Goal: Find specific page/section: Find specific page/section

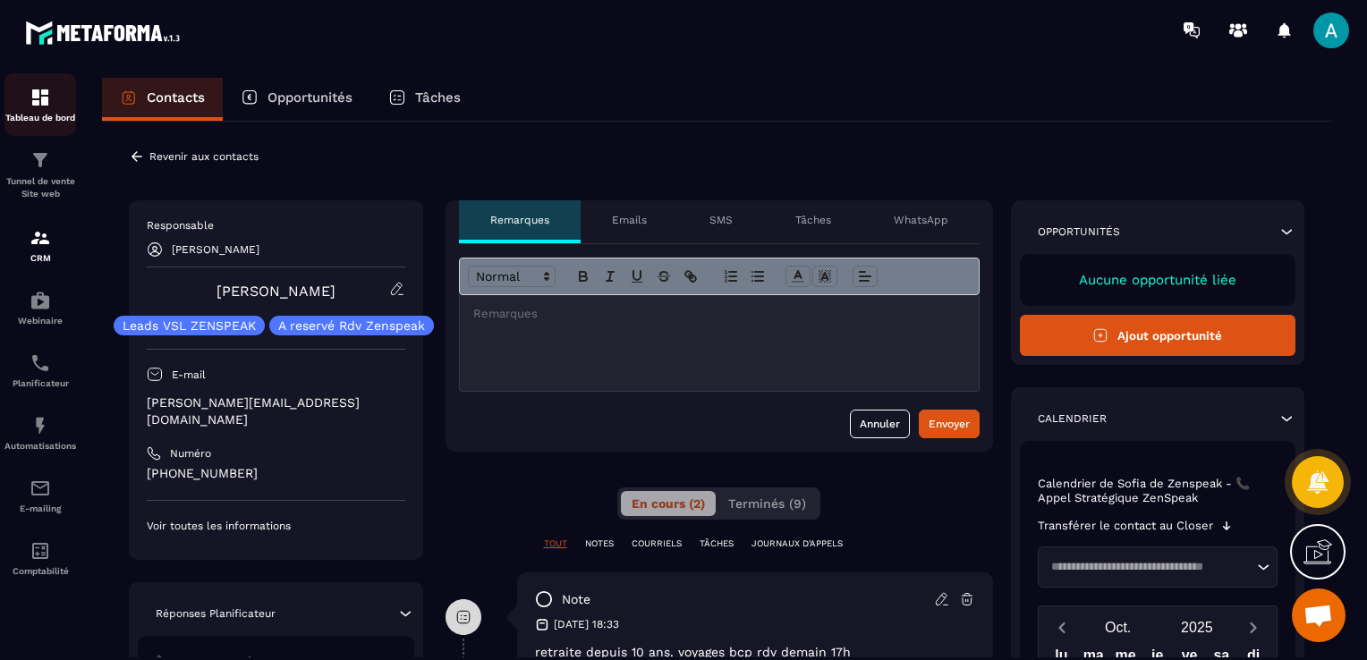
click at [43, 118] on p "Tableau de bord" at bounding box center [40, 118] width 72 height 10
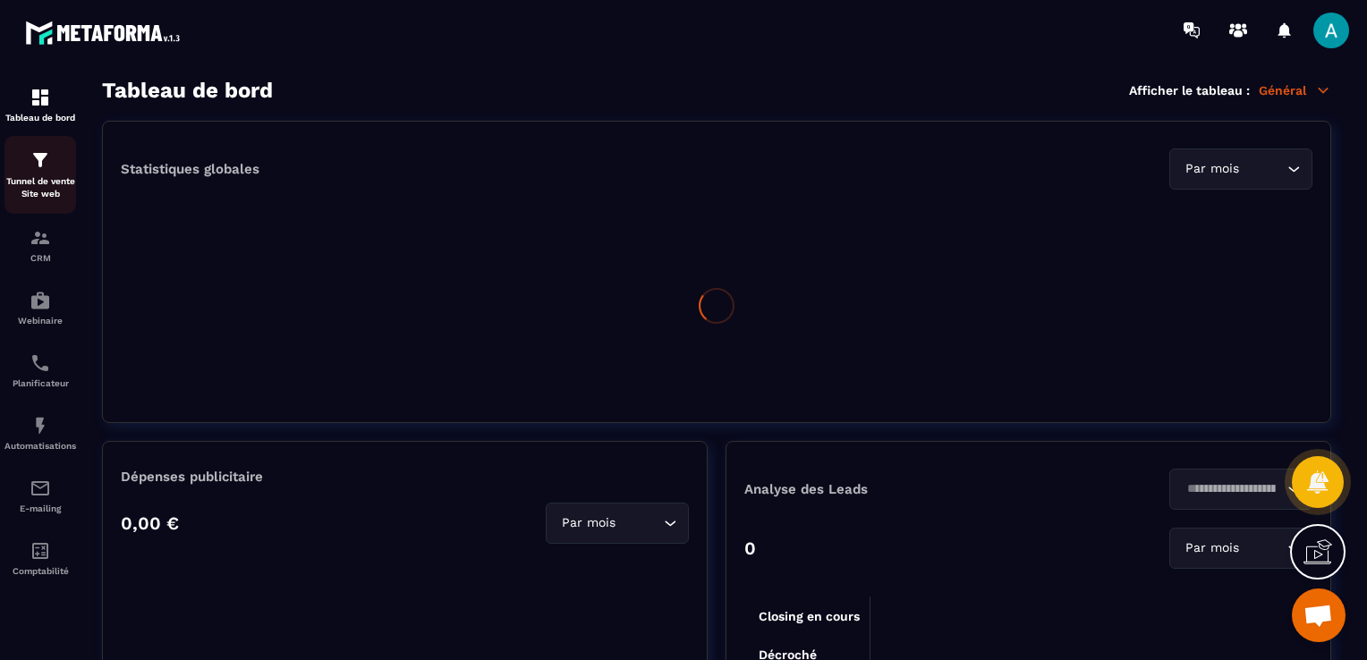
click at [43, 164] on img at bounding box center [40, 159] width 21 height 21
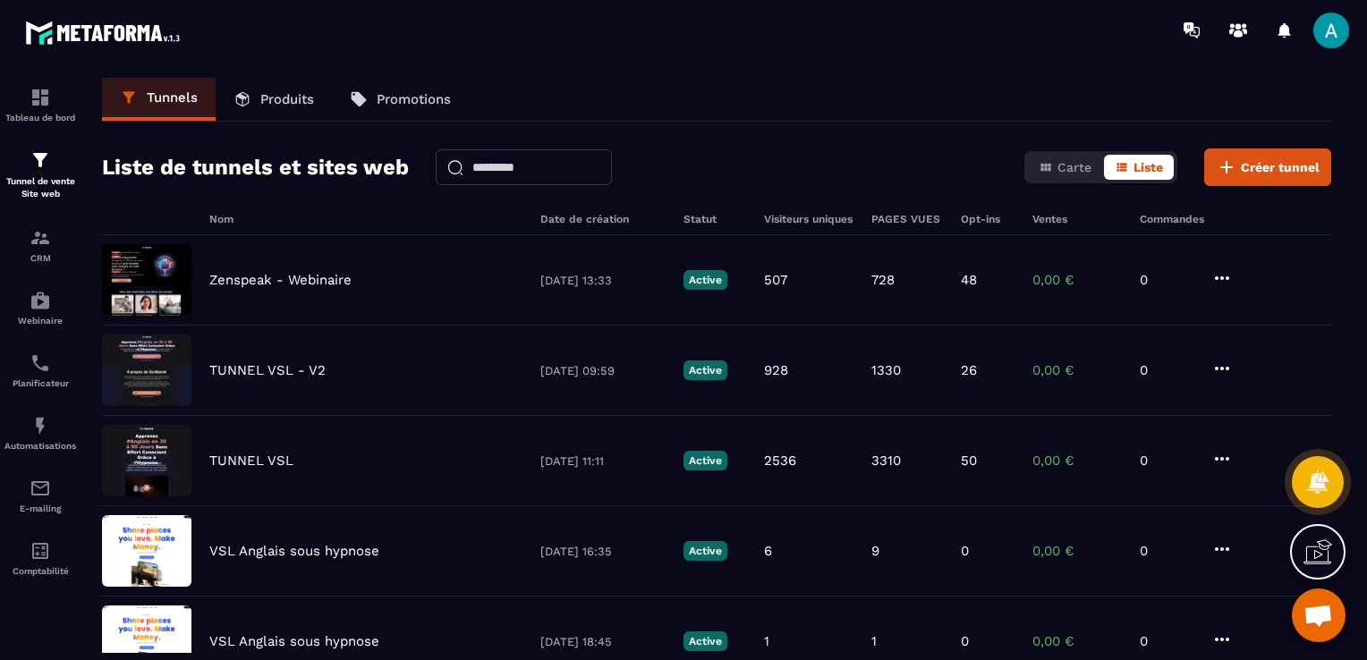
click at [268, 102] on p "Produits" at bounding box center [287, 99] width 54 height 16
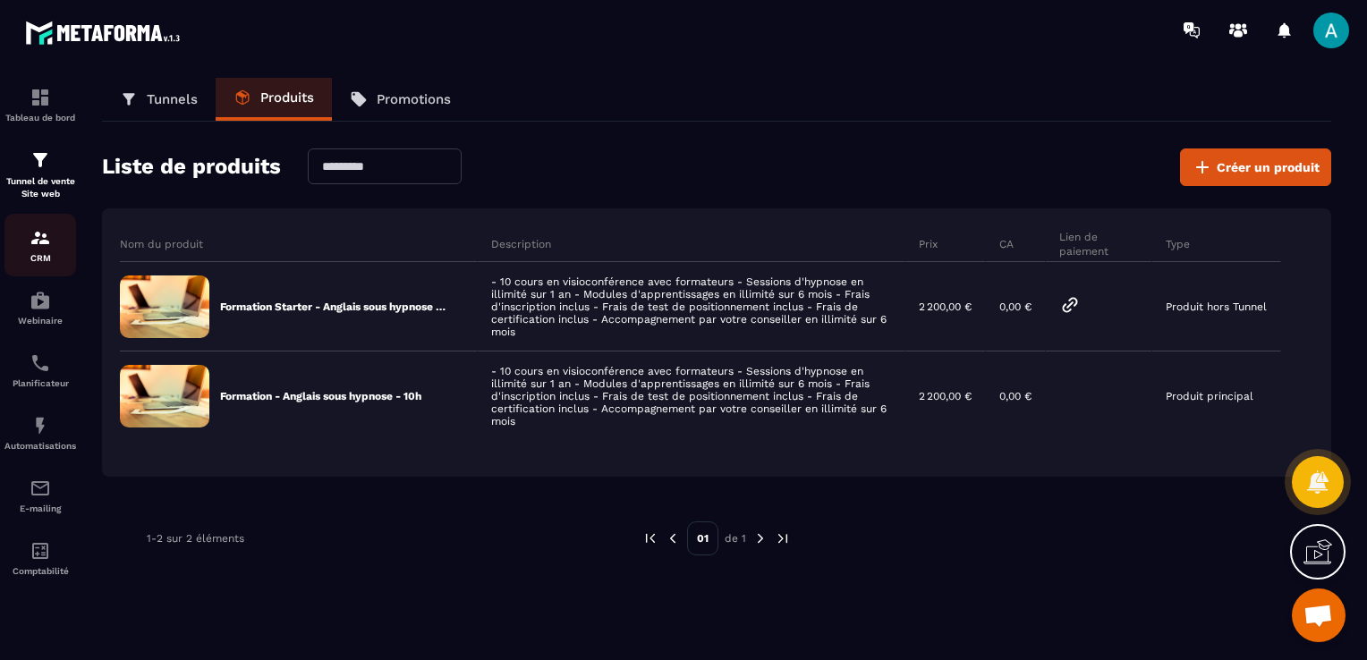
click at [20, 242] on div "CRM" at bounding box center [40, 245] width 72 height 36
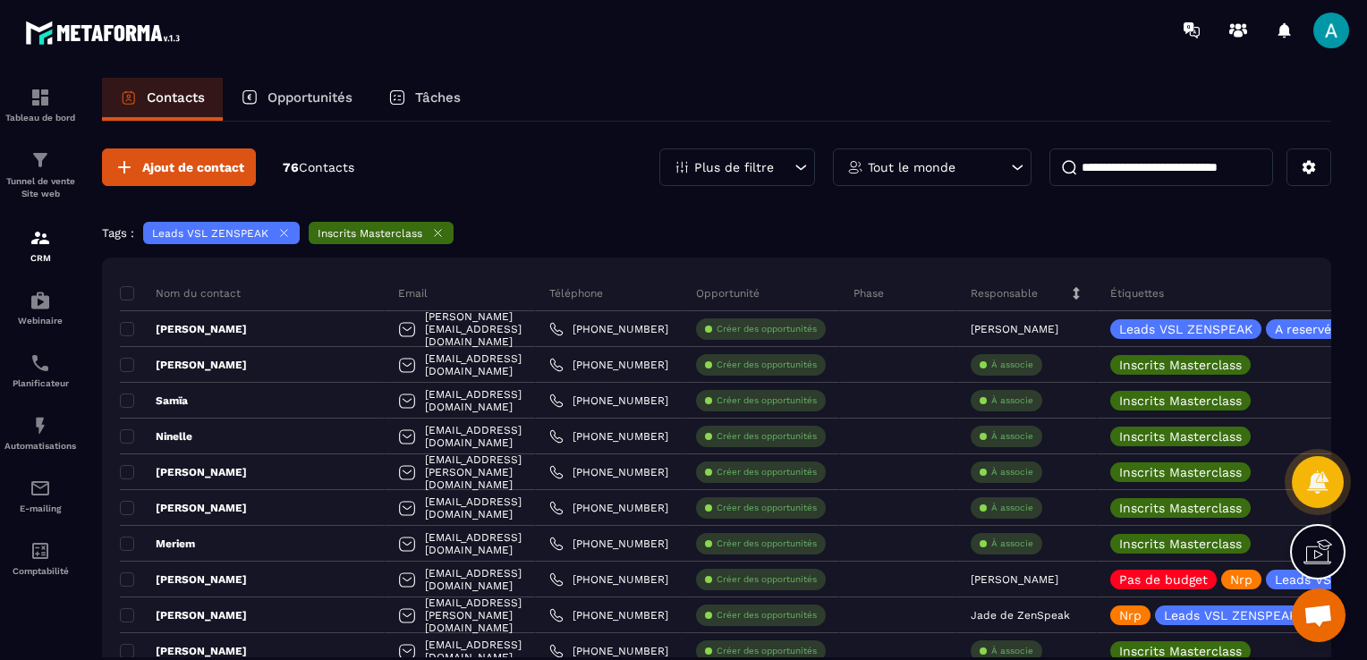
click at [279, 233] on icon at bounding box center [283, 232] width 13 height 13
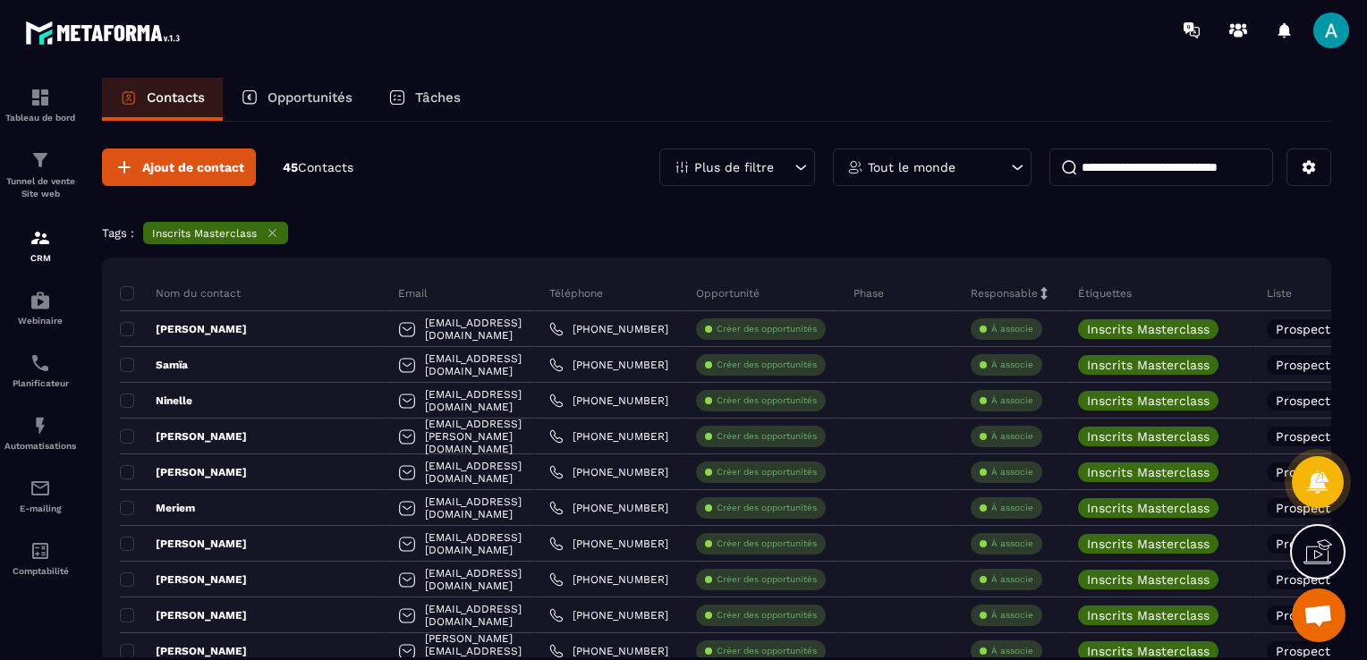
click at [126, 292] on span at bounding box center [127, 293] width 14 height 14
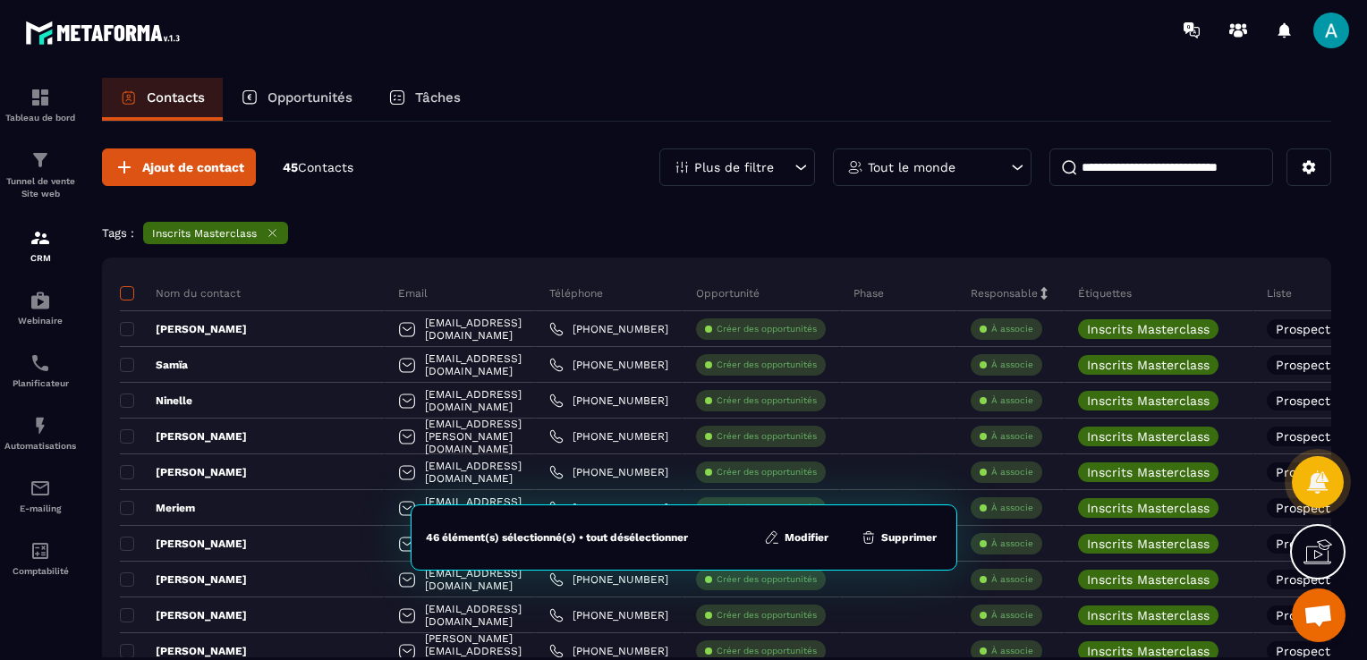
click at [126, 292] on span at bounding box center [127, 293] width 14 height 14
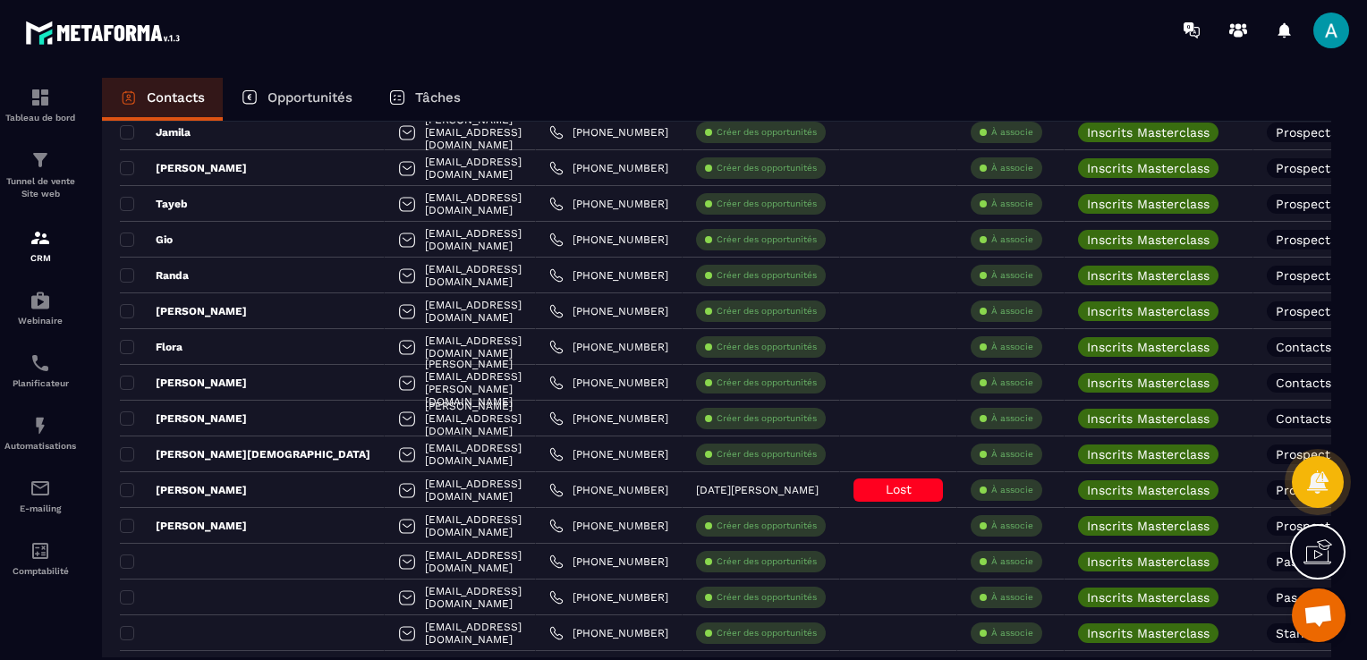
scroll to position [1252, 0]
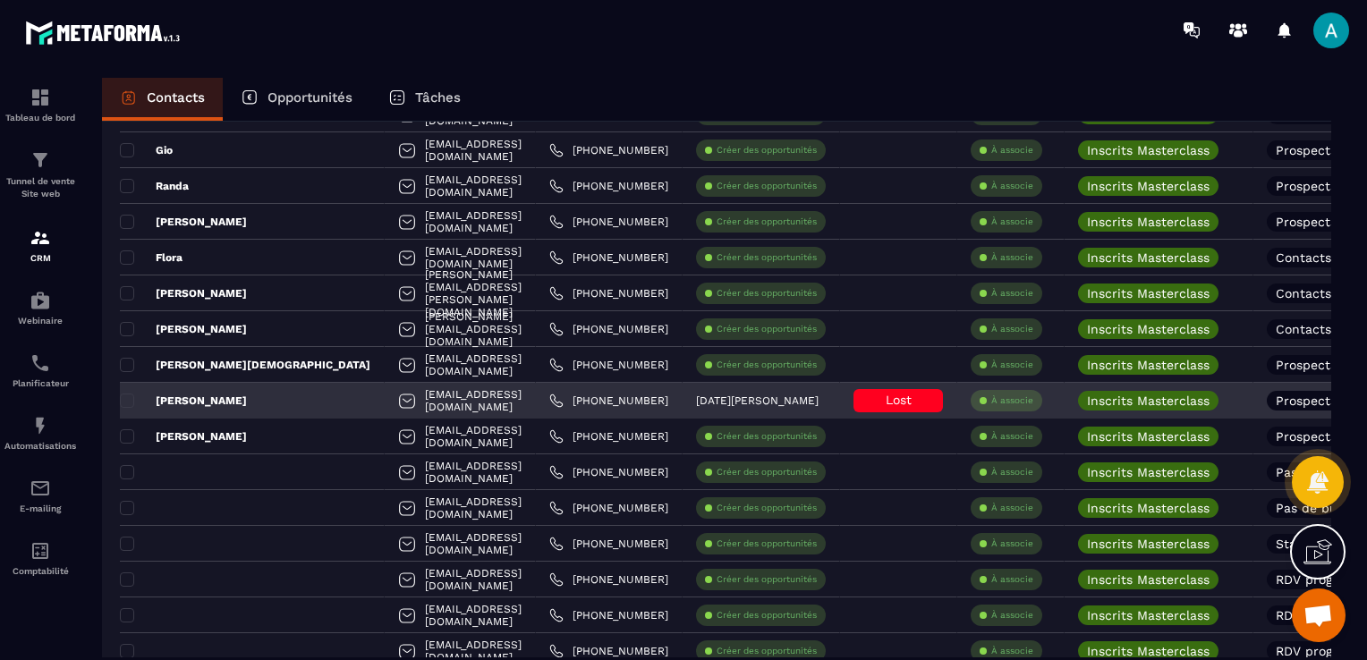
click at [737, 396] on p "[DATE][PERSON_NAME]" at bounding box center [757, 400] width 123 height 13
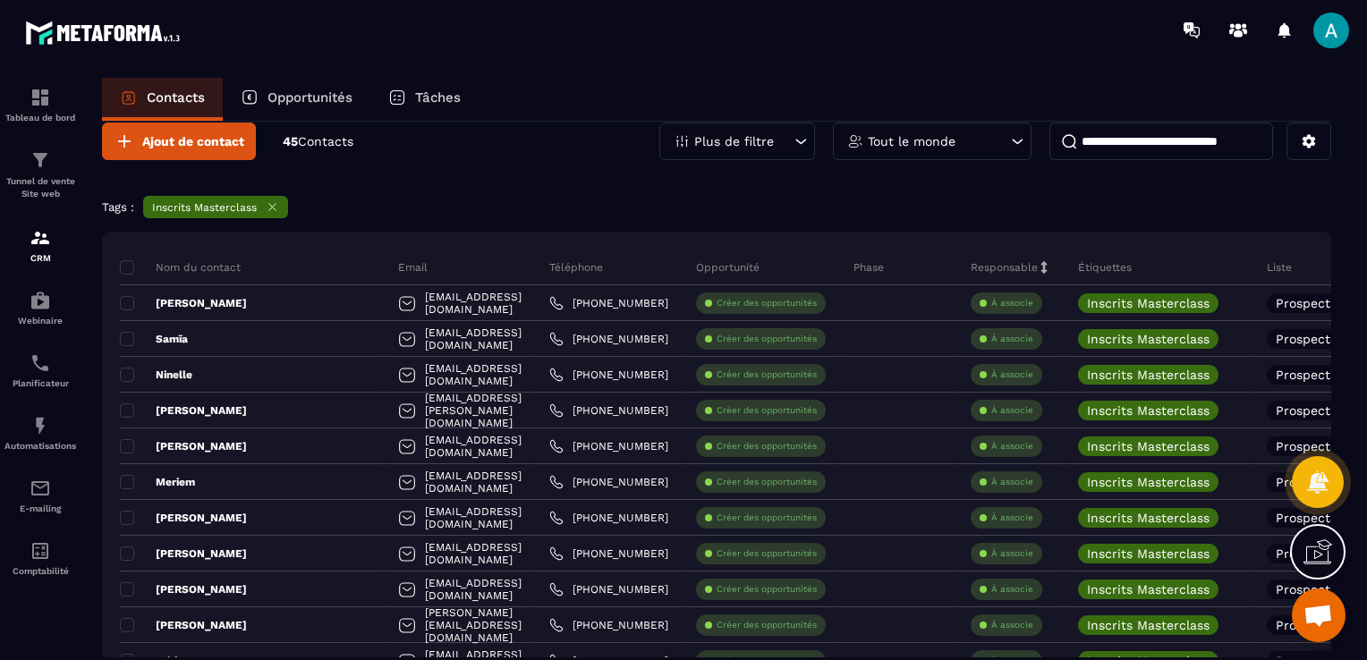
scroll to position [0, 0]
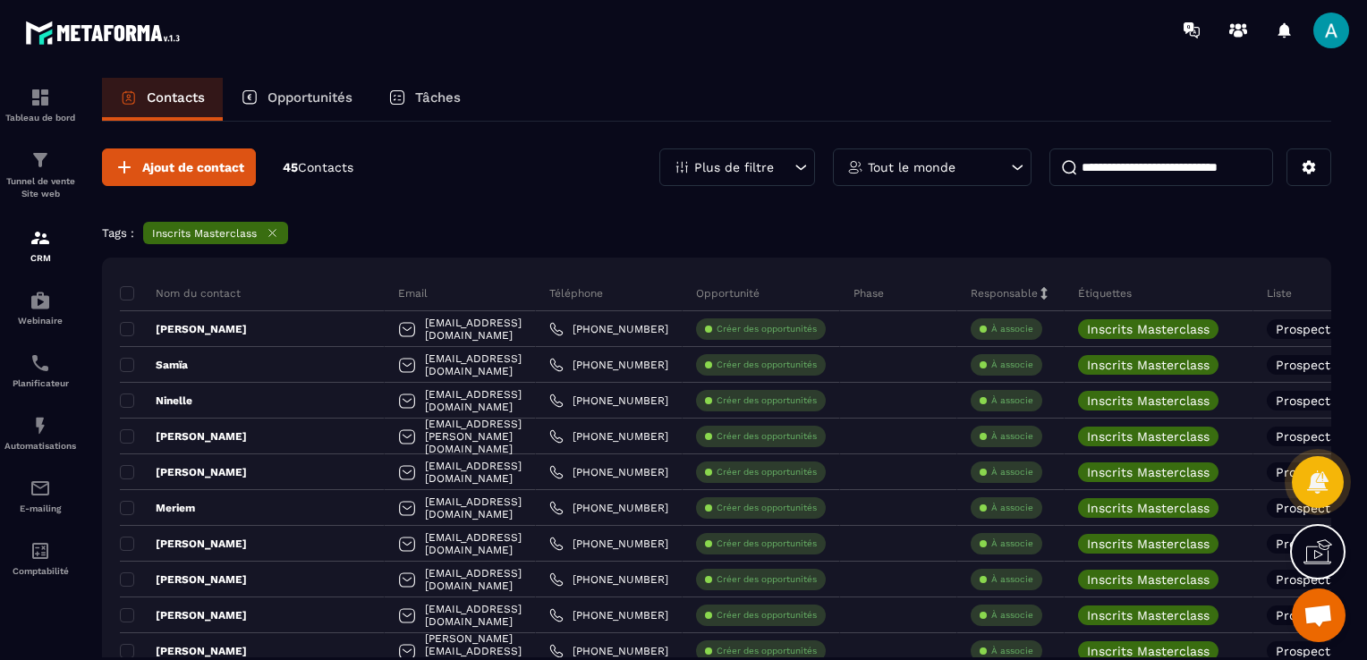
click at [329, 234] on div "Tags : Inscrits Masterclass" at bounding box center [716, 235] width 1229 height 27
click at [267, 229] on icon at bounding box center [272, 232] width 13 height 13
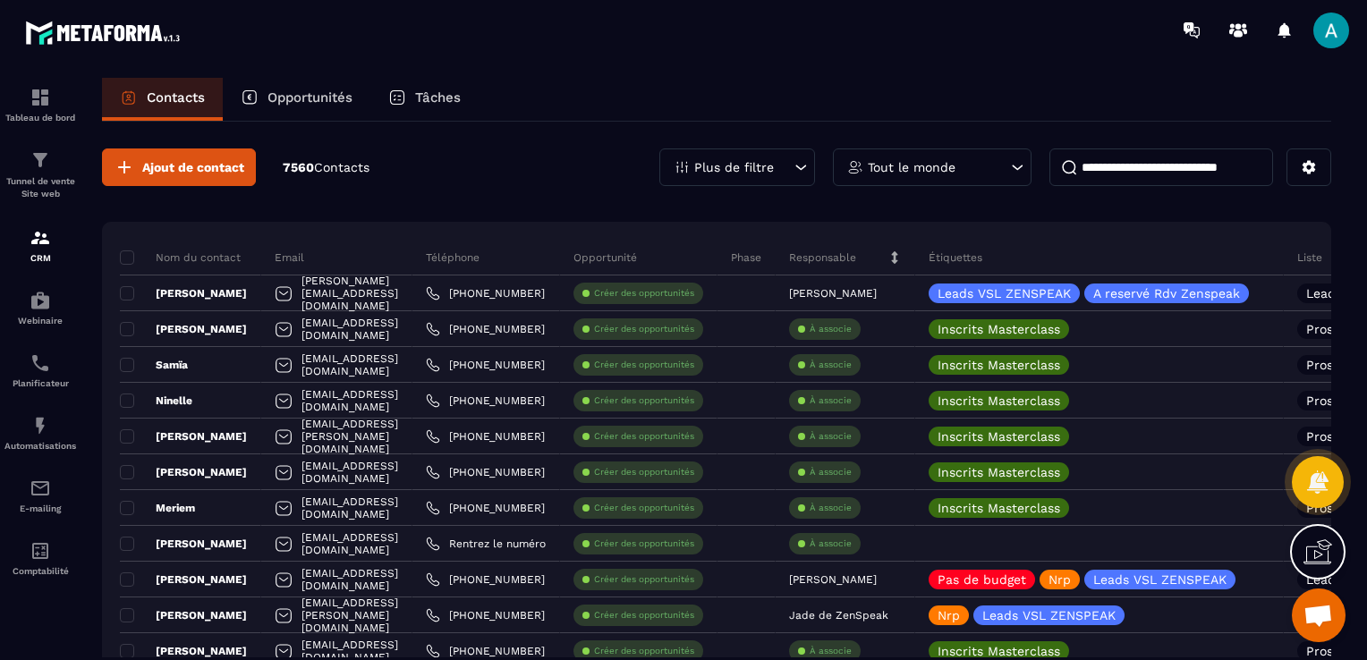
click at [755, 161] on p "Plus de filtre" at bounding box center [734, 167] width 80 height 13
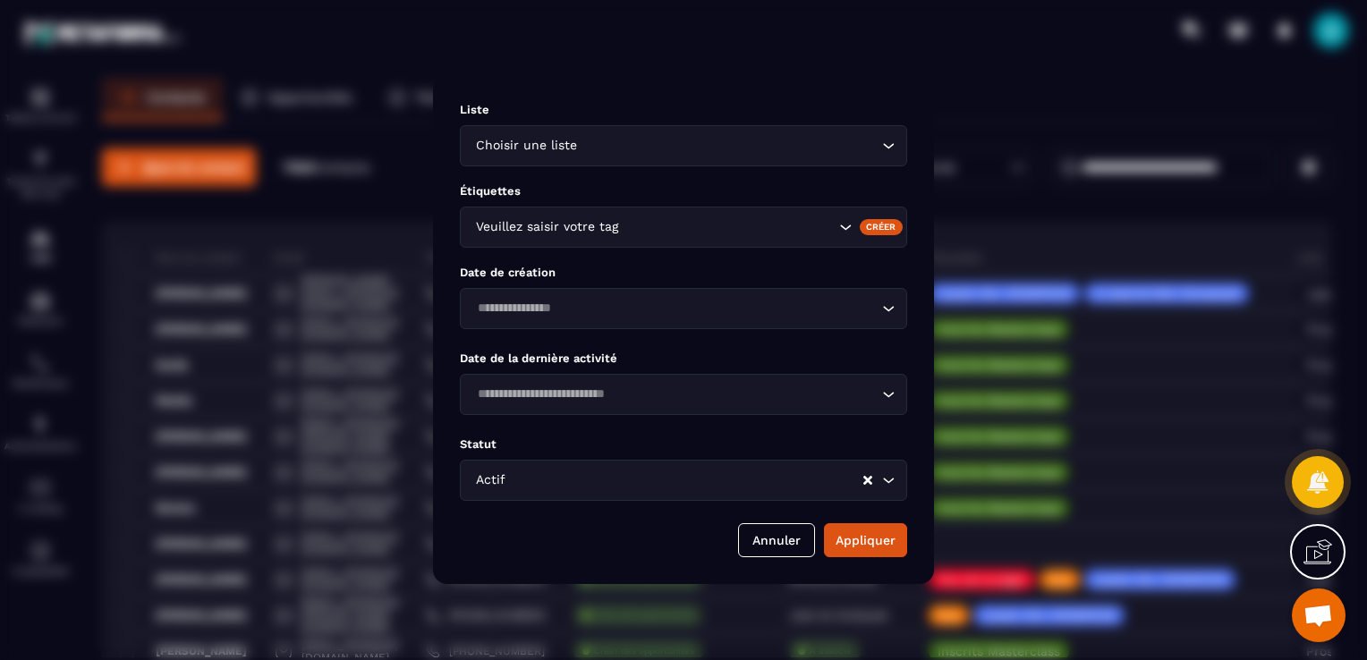
click at [560, 210] on div "Veuillez saisir votre tag" at bounding box center [683, 227] width 447 height 41
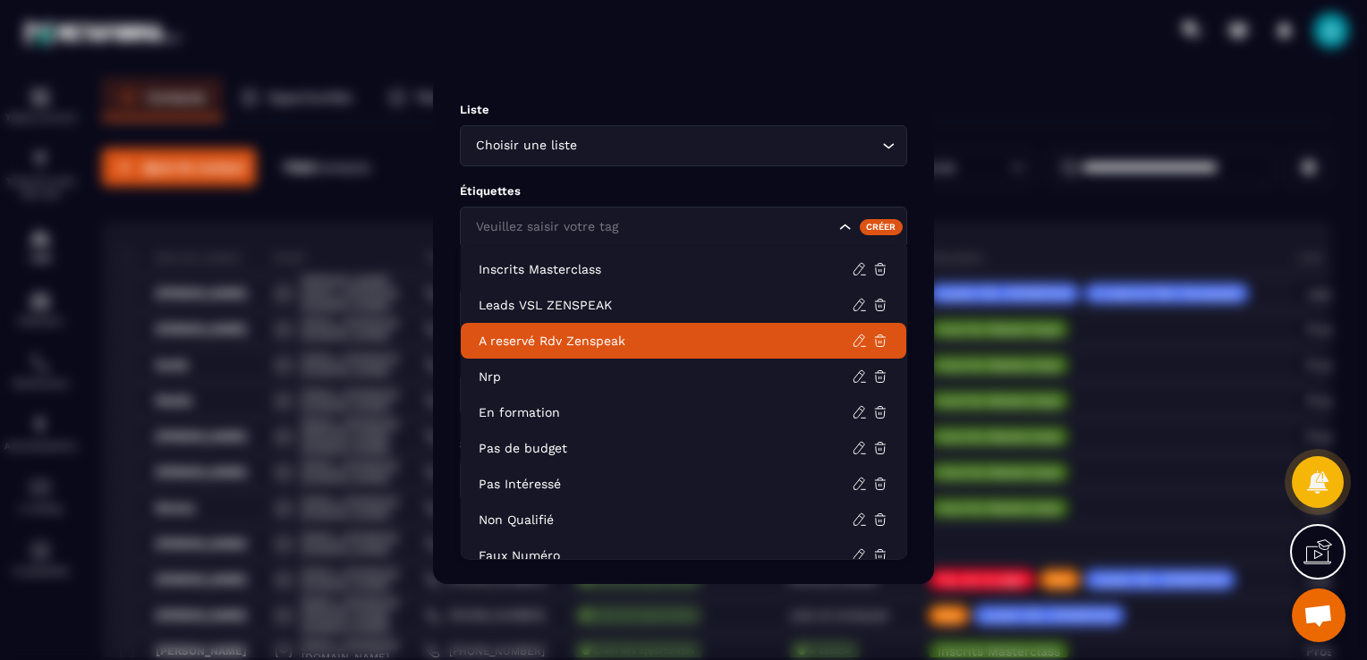
click at [538, 338] on p "A reservé Rdv Zenspeak" at bounding box center [665, 341] width 373 height 18
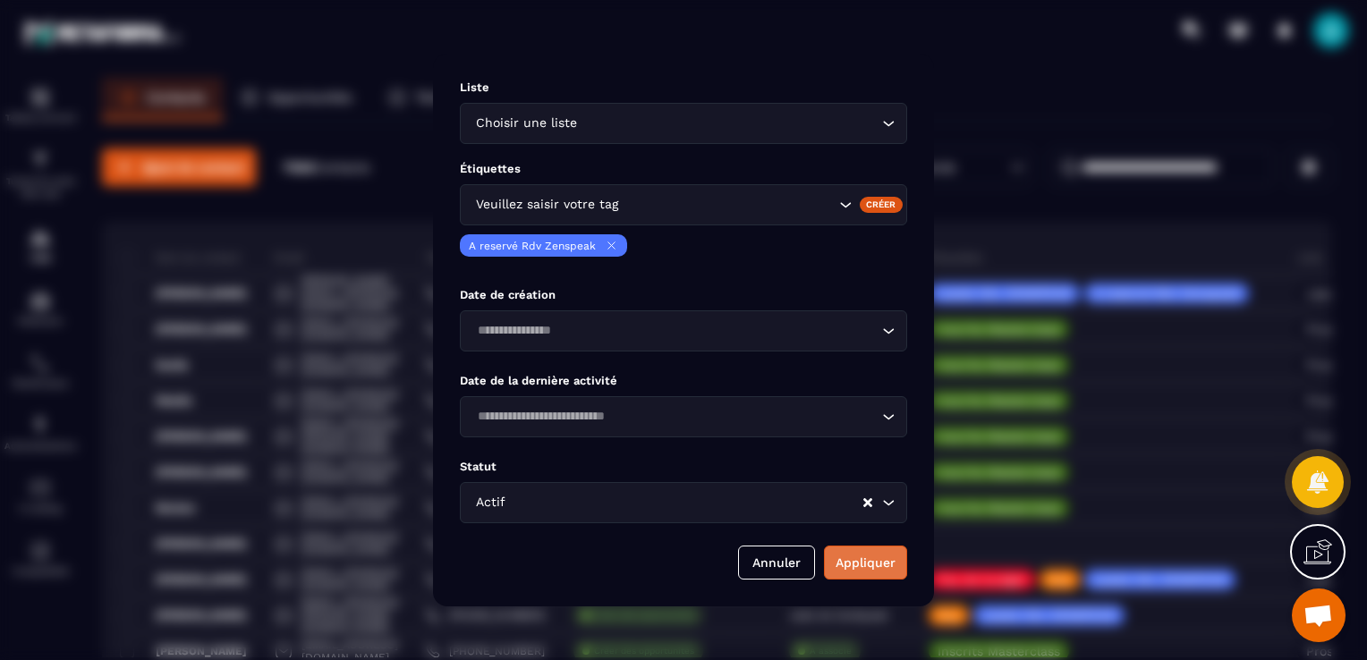
click at [881, 580] on button "Appliquer" at bounding box center [865, 563] width 83 height 34
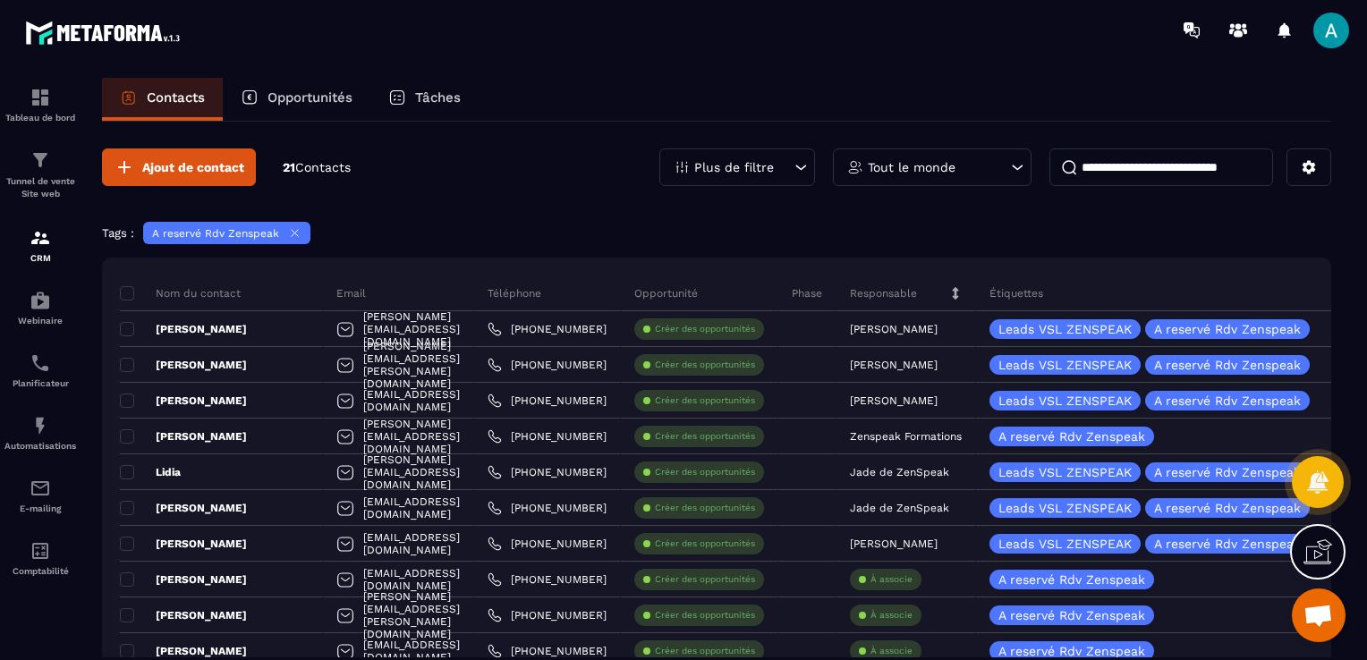
click at [291, 230] on icon at bounding box center [294, 232] width 13 height 13
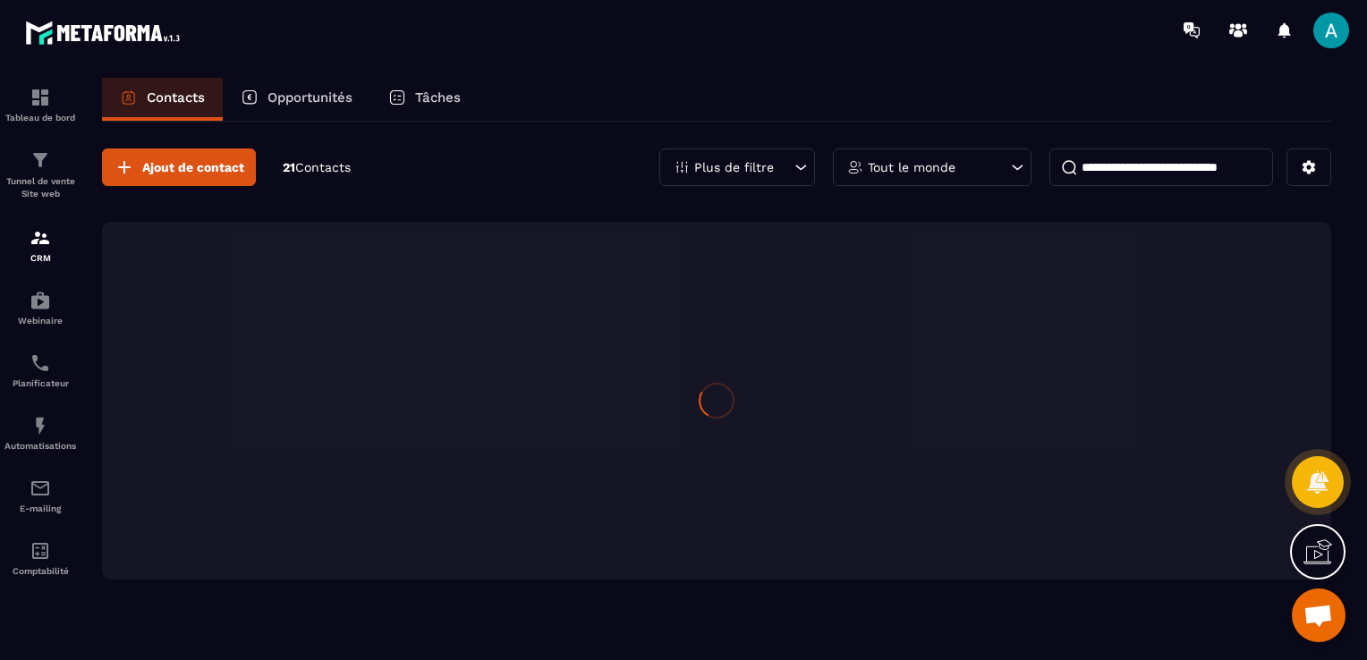
click at [766, 161] on p "Plus de filtre" at bounding box center [734, 167] width 80 height 13
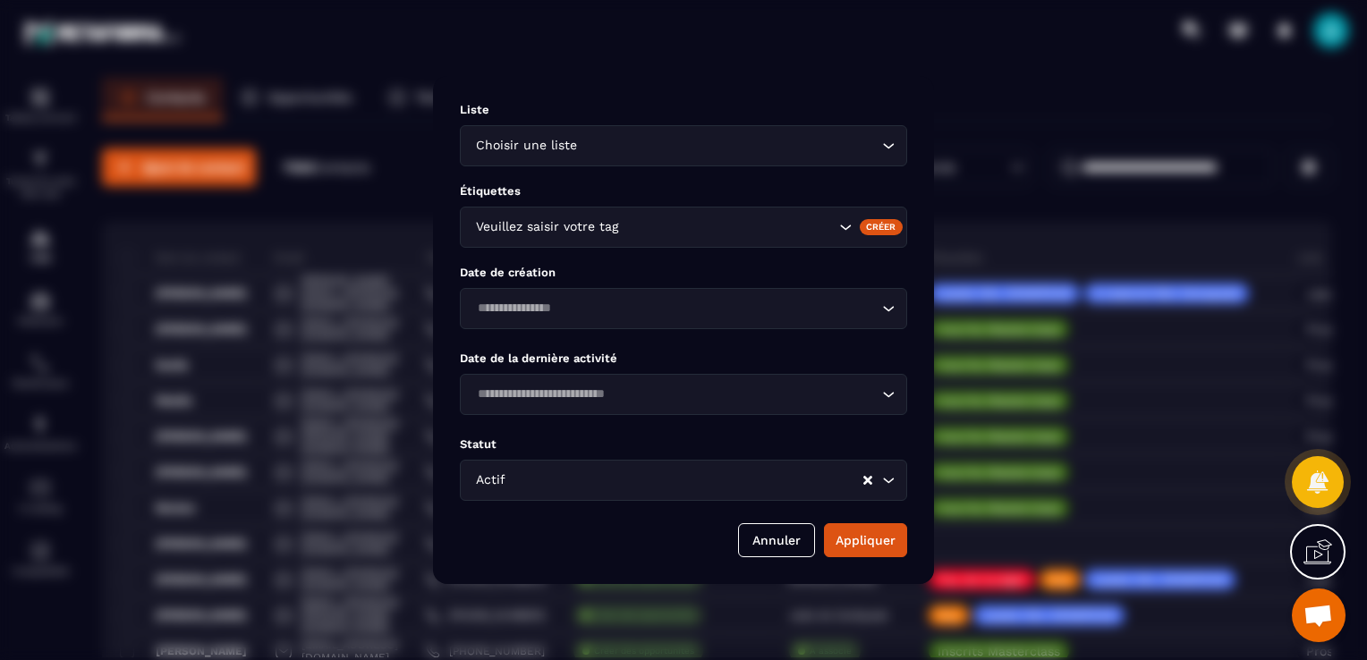
click at [626, 208] on div "Veuillez saisir votre tag" at bounding box center [683, 227] width 447 height 41
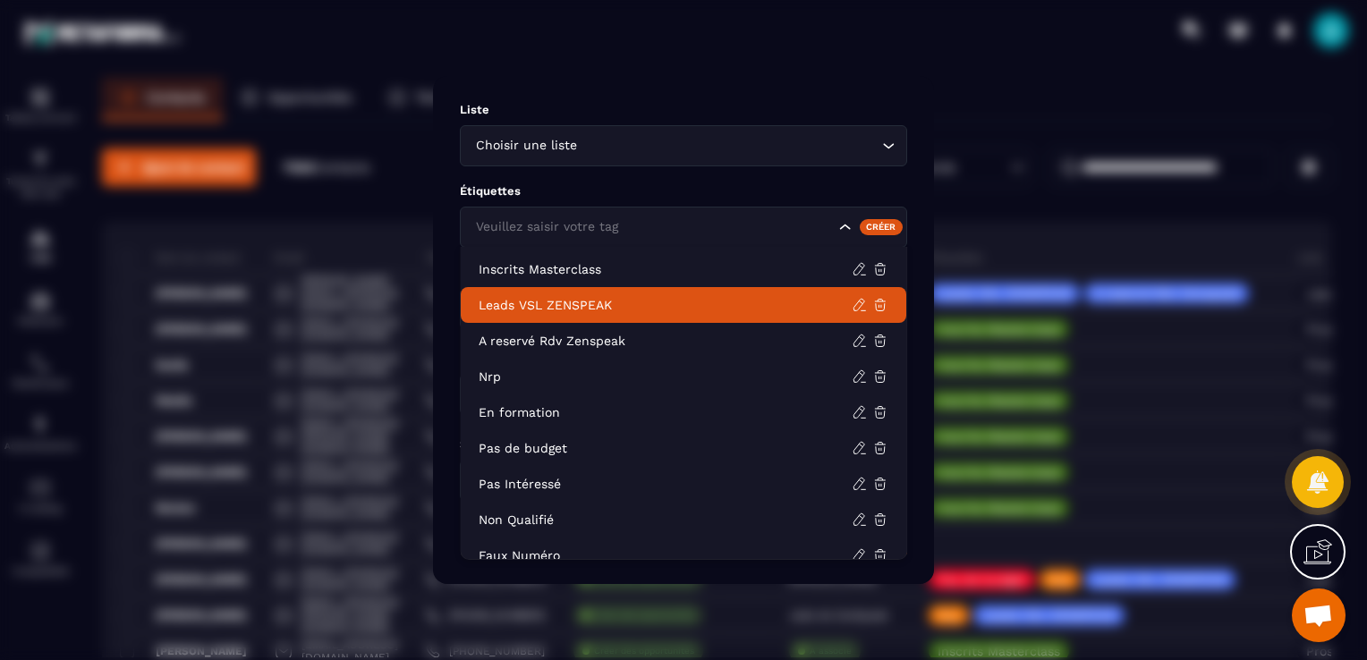
click at [594, 314] on li "Leads VSL ZENSPEAK" at bounding box center [683, 305] width 445 height 36
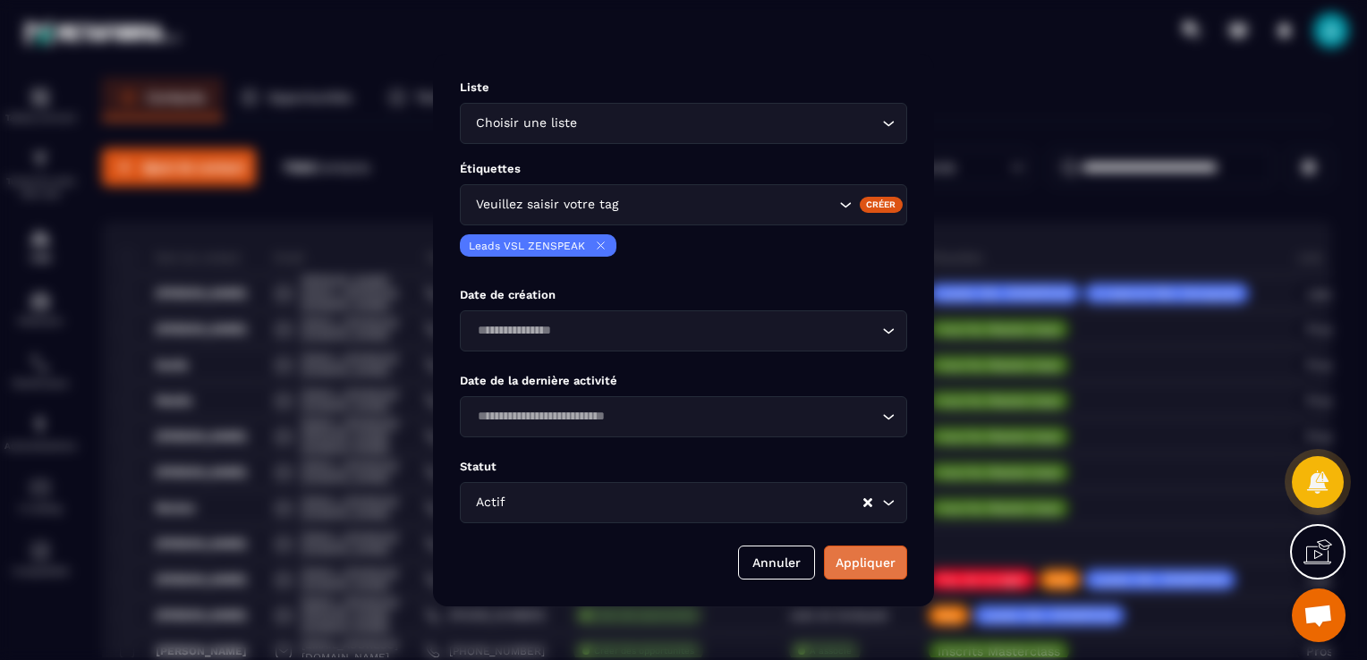
click at [852, 561] on button "Appliquer" at bounding box center [865, 563] width 83 height 34
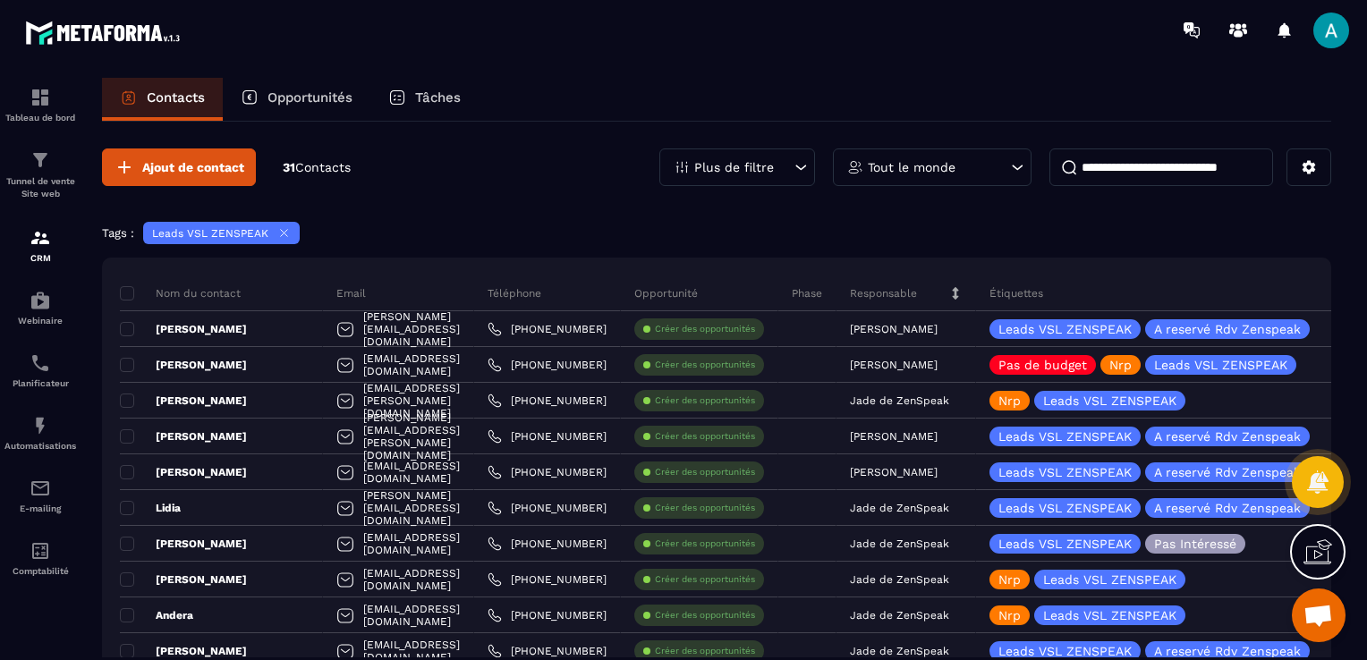
click at [281, 230] on icon at bounding box center [284, 233] width 7 height 7
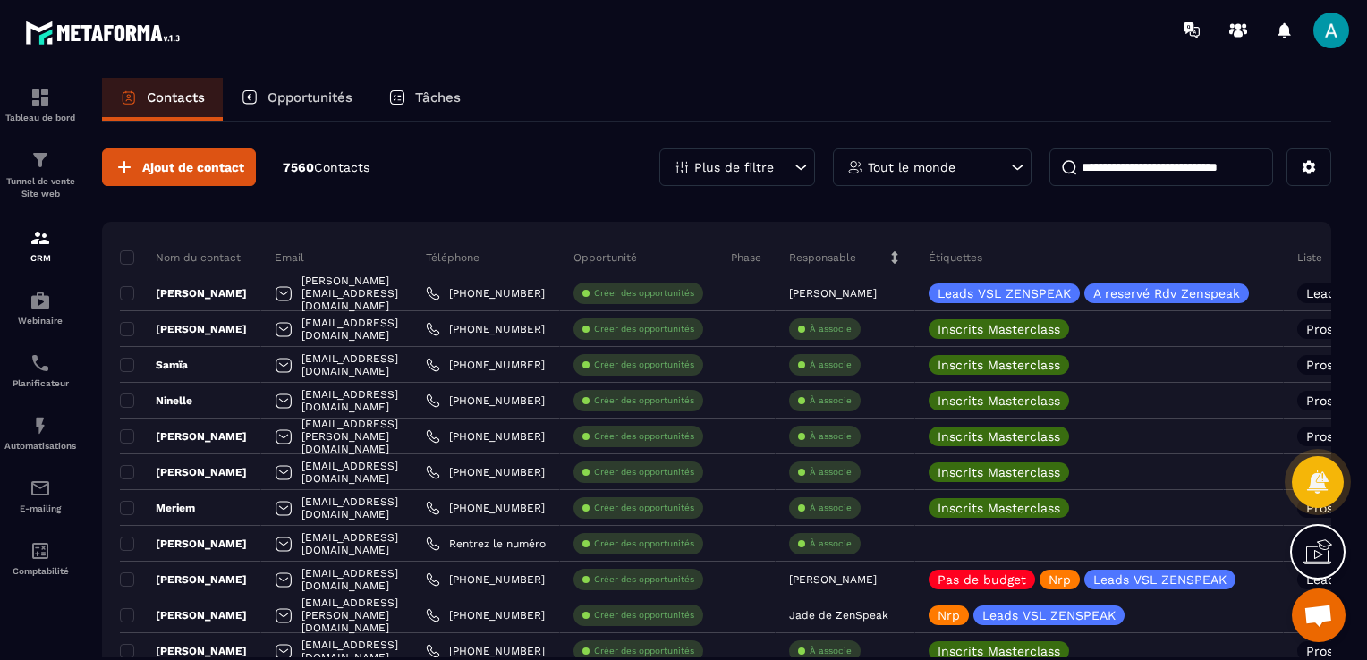
click at [768, 165] on p "Plus de filtre" at bounding box center [734, 167] width 80 height 13
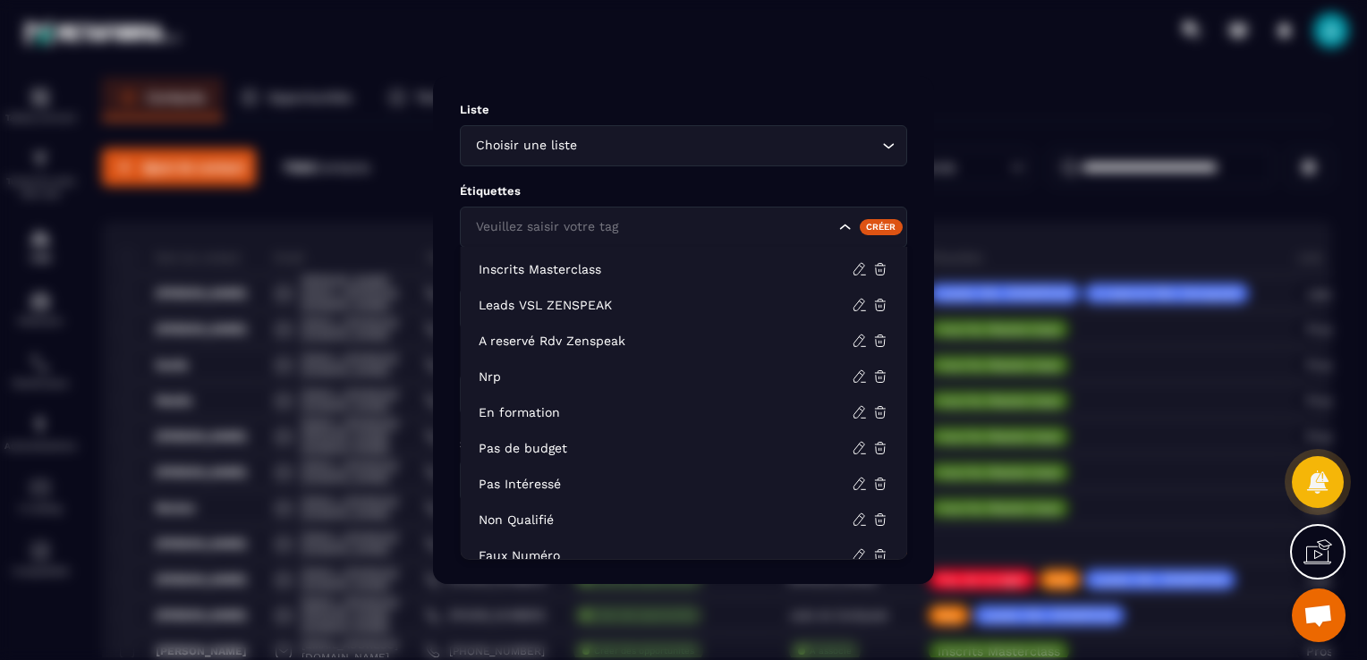
click at [599, 212] on div "Veuillez saisir votre tag" at bounding box center [683, 227] width 447 height 41
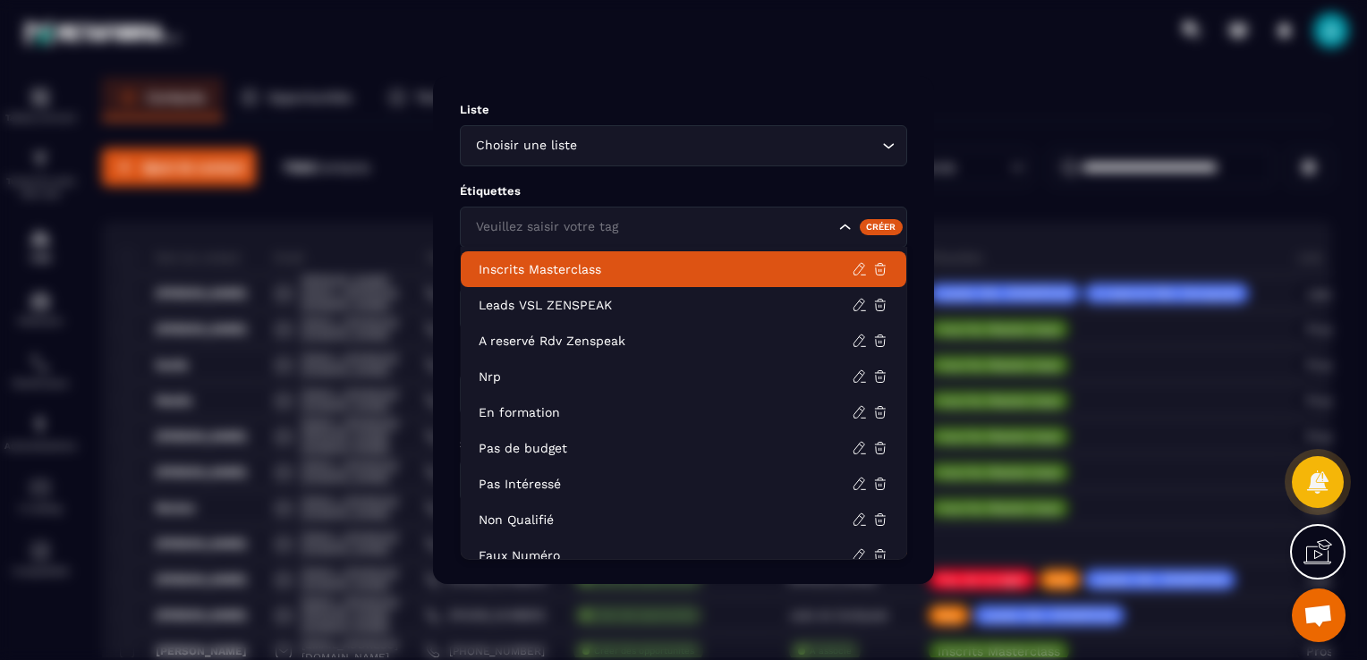
click at [575, 269] on p "Inscrits Masterclass" at bounding box center [665, 269] width 373 height 18
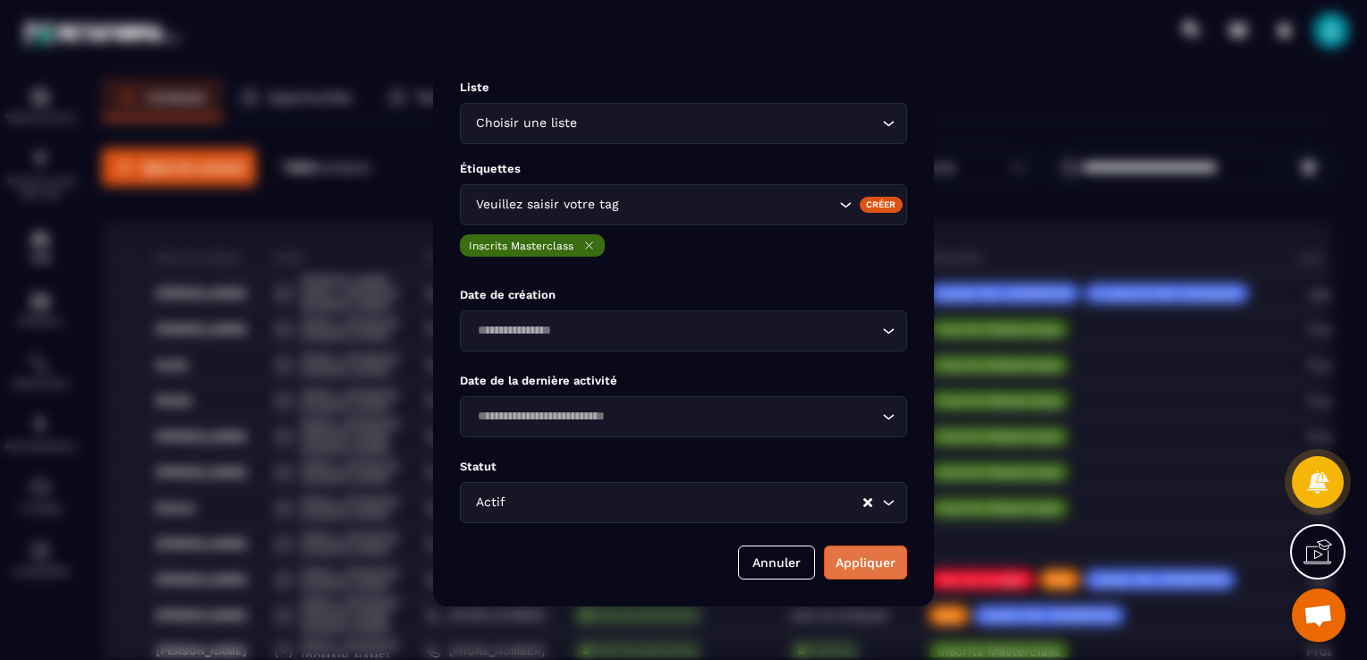
click at [868, 555] on button "Appliquer" at bounding box center [865, 563] width 83 height 34
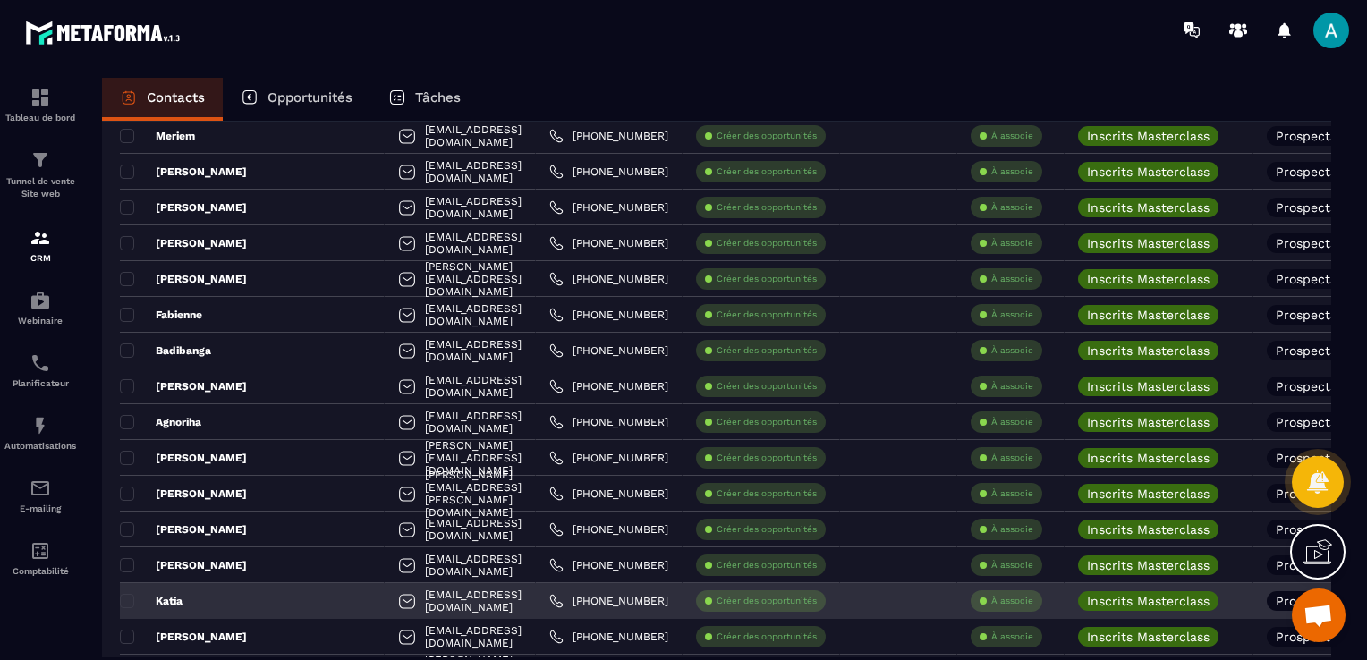
scroll to position [537, 0]
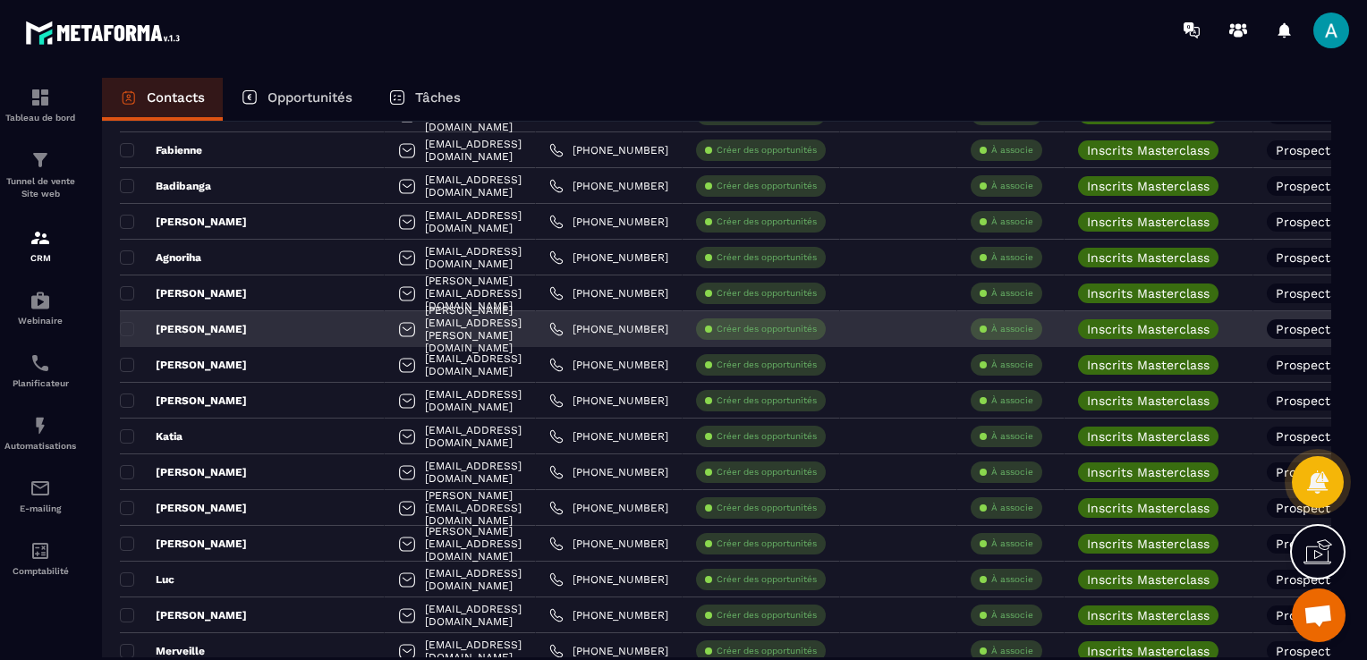
click at [390, 335] on div "[PERSON_NAME][EMAIL_ADDRESS][PERSON_NAME][DOMAIN_NAME]" at bounding box center [460, 329] width 151 height 36
click at [387, 332] on div "[PERSON_NAME][EMAIL_ADDRESS][PERSON_NAME][DOMAIN_NAME]" at bounding box center [460, 329] width 151 height 36
drag, startPoint x: 387, startPoint y: 332, endPoint x: 337, endPoint y: 327, distance: 50.3
click at [385, 327] on div "[PERSON_NAME][EMAIL_ADDRESS][PERSON_NAME][DOMAIN_NAME]" at bounding box center [460, 329] width 151 height 36
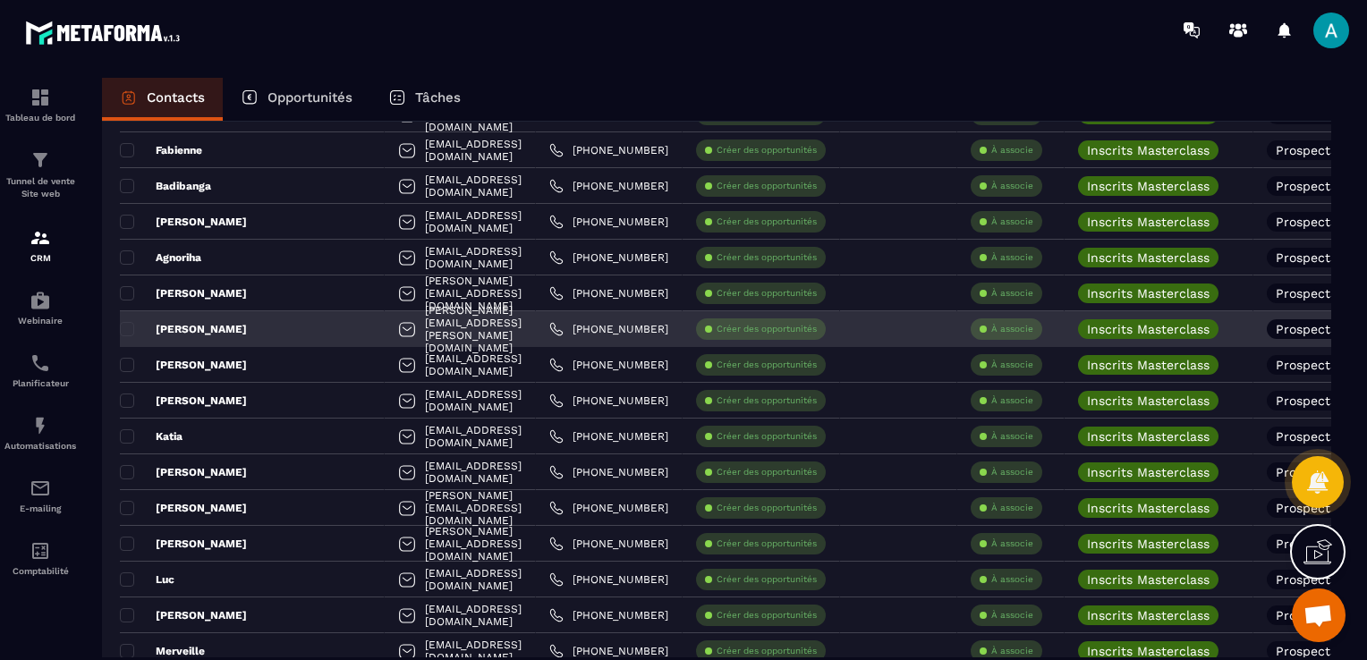
click at [385, 327] on div "[PERSON_NAME][EMAIL_ADDRESS][PERSON_NAME][DOMAIN_NAME]" at bounding box center [460, 329] width 151 height 36
click at [385, 330] on div "[PERSON_NAME][EMAIL_ADDRESS][PERSON_NAME][DOMAIN_NAME]" at bounding box center [460, 329] width 151 height 36
click at [204, 319] on div "[PERSON_NAME]" at bounding box center [252, 329] width 265 height 36
